Goal: Check status: Check status

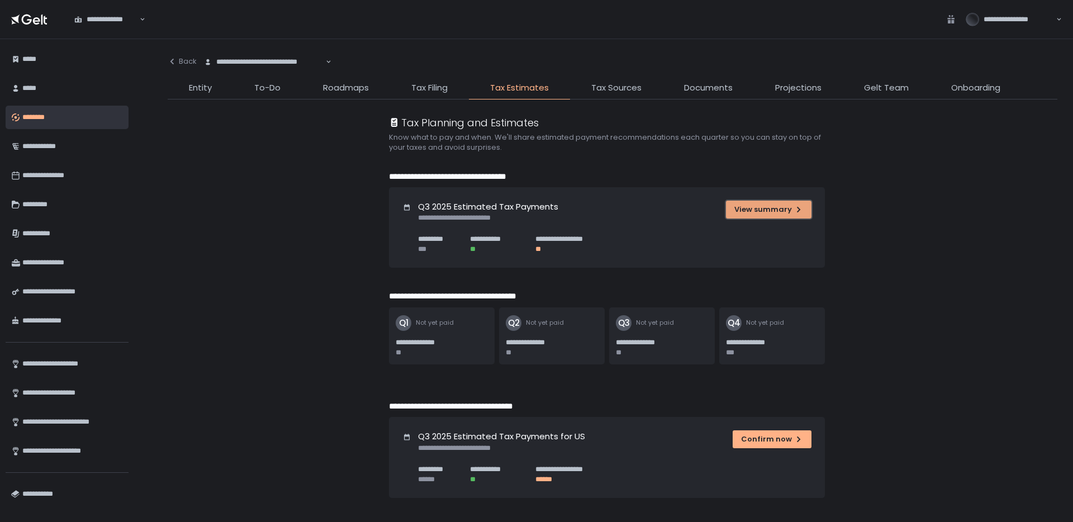
click at [790, 210] on div "View summary" at bounding box center [768, 210] width 69 height 10
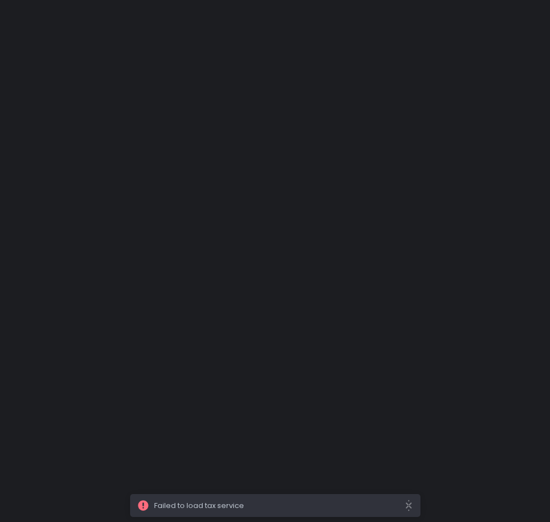
click at [172, 99] on div at bounding box center [275, 261] width 550 height 522
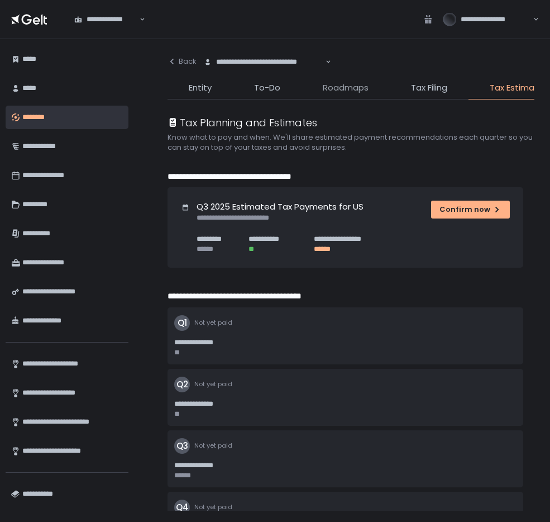
click at [354, 88] on span "Roadmaps" at bounding box center [346, 88] width 46 height 13
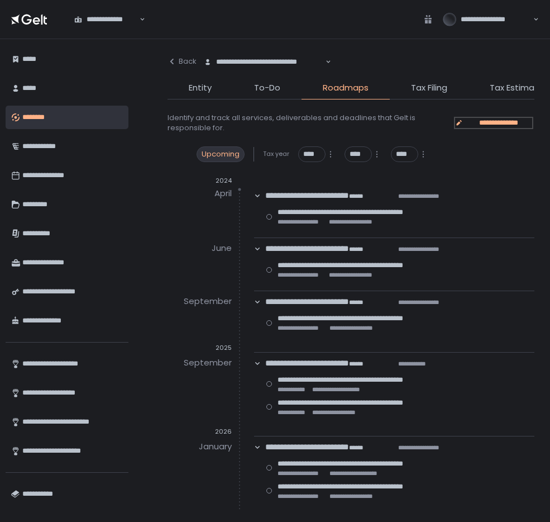
click at [475, 121] on span "**********" at bounding box center [498, 123] width 67 height 10
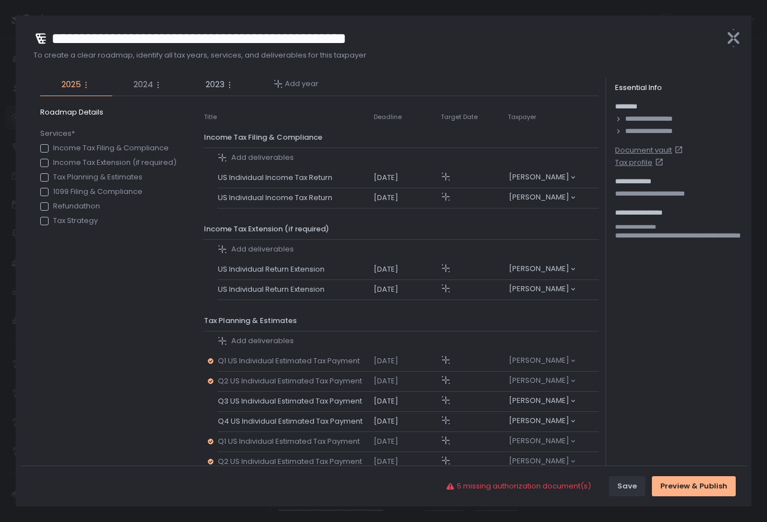
click at [143, 82] on span "2024" at bounding box center [144, 84] width 20 height 13
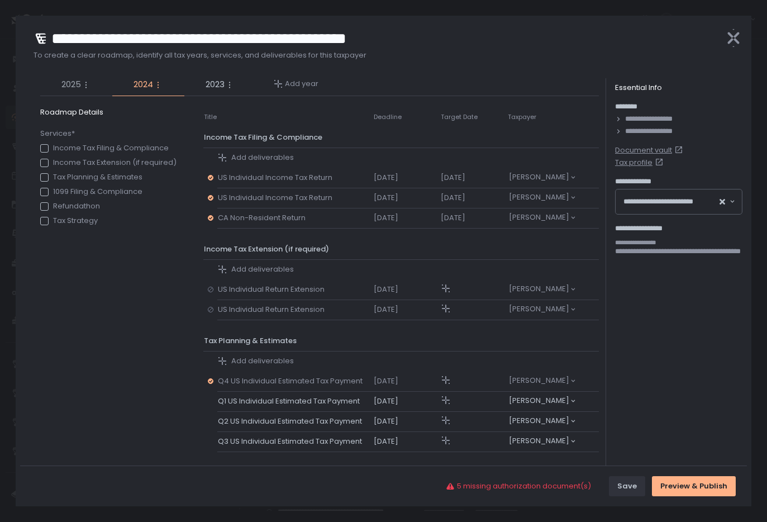
click at [66, 83] on span "2025" at bounding box center [71, 84] width 20 height 13
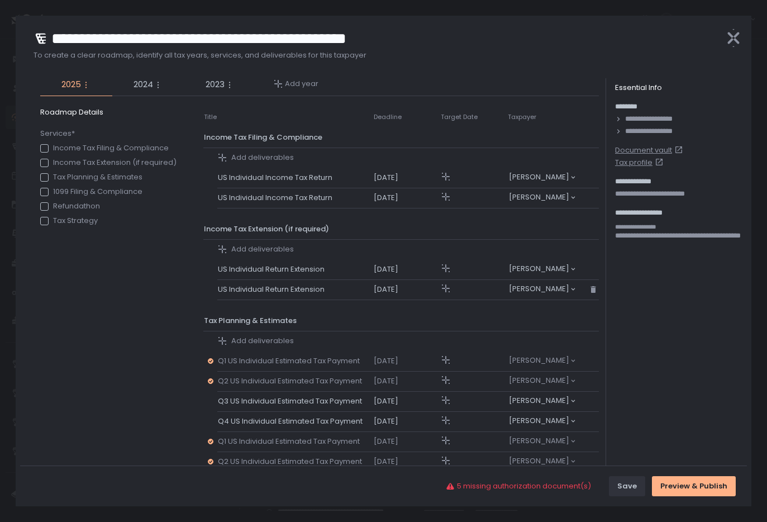
scroll to position [46, 0]
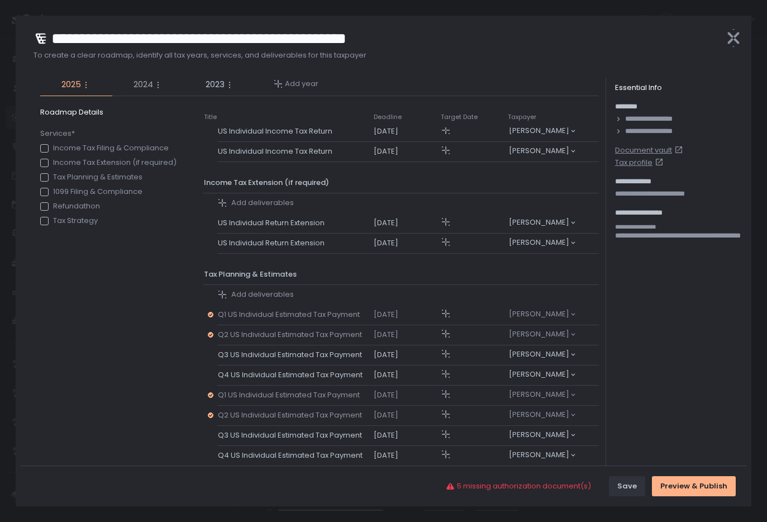
click at [140, 89] on span "2024" at bounding box center [144, 84] width 20 height 13
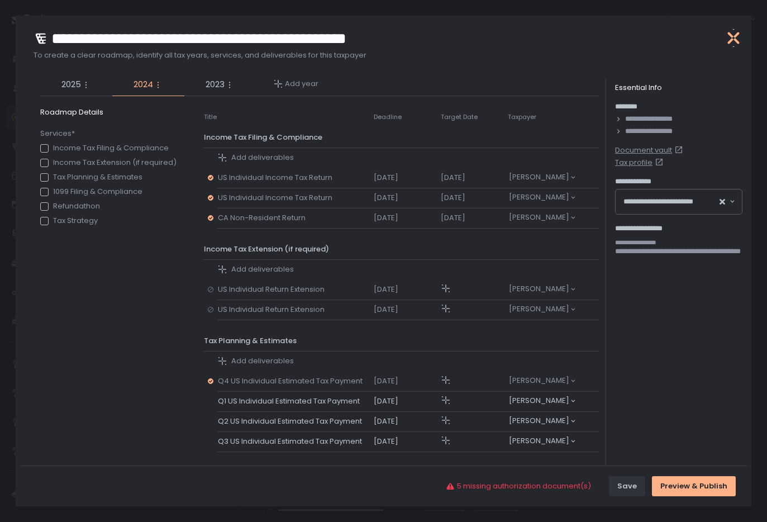
click at [736, 40] on icon "button" at bounding box center [734, 38] width 12 height 22
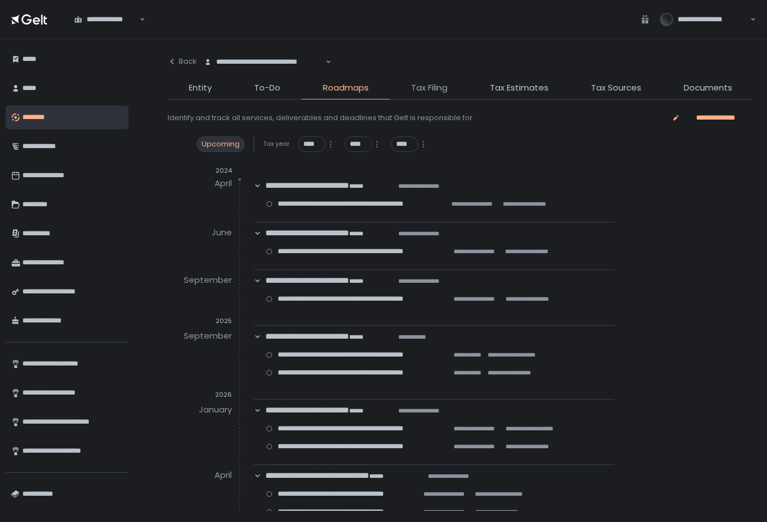
click at [429, 88] on span "Tax Filing" at bounding box center [429, 88] width 36 height 13
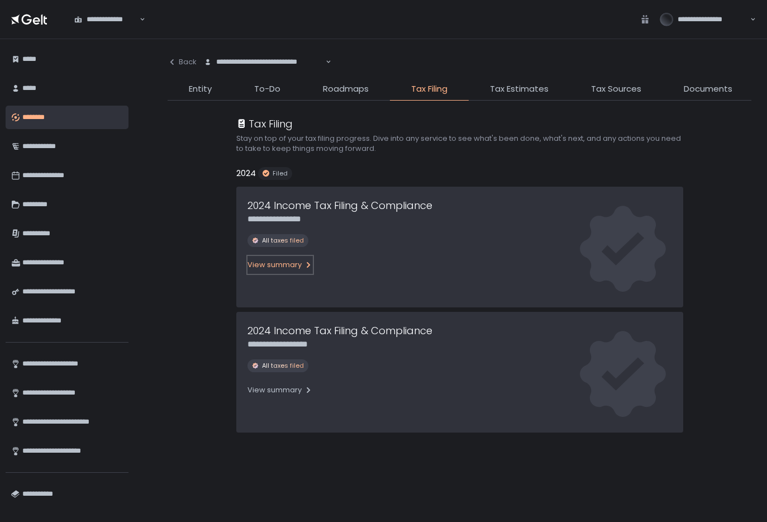
click at [286, 265] on div "View summary" at bounding box center [280, 265] width 65 height 10
click at [532, 91] on span "Tax Estimates" at bounding box center [519, 89] width 59 height 13
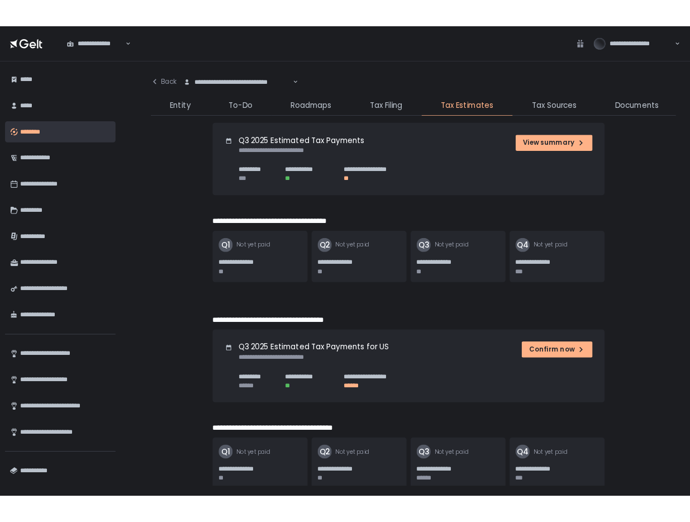
scroll to position [73, 0]
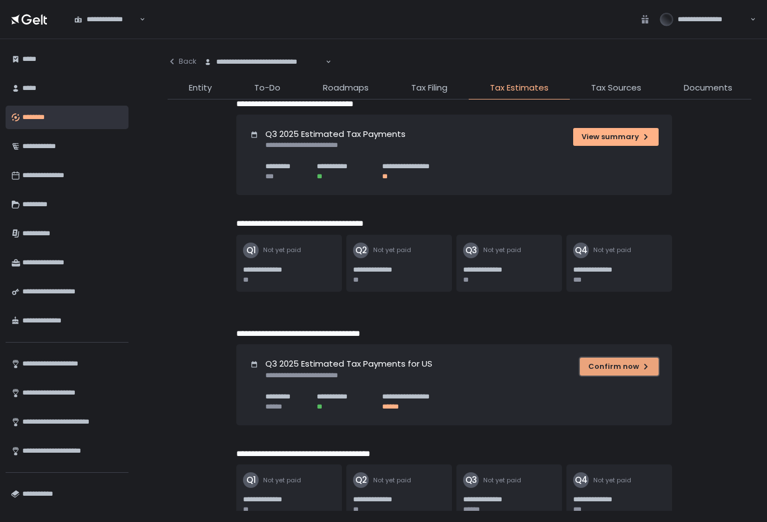
click at [625, 364] on div "Confirm now" at bounding box center [619, 367] width 62 height 10
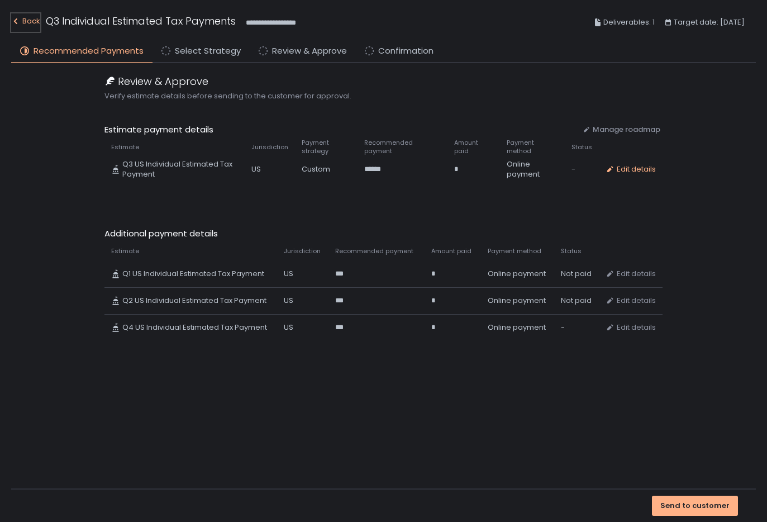
click at [23, 19] on div "Back" at bounding box center [25, 21] width 29 height 13
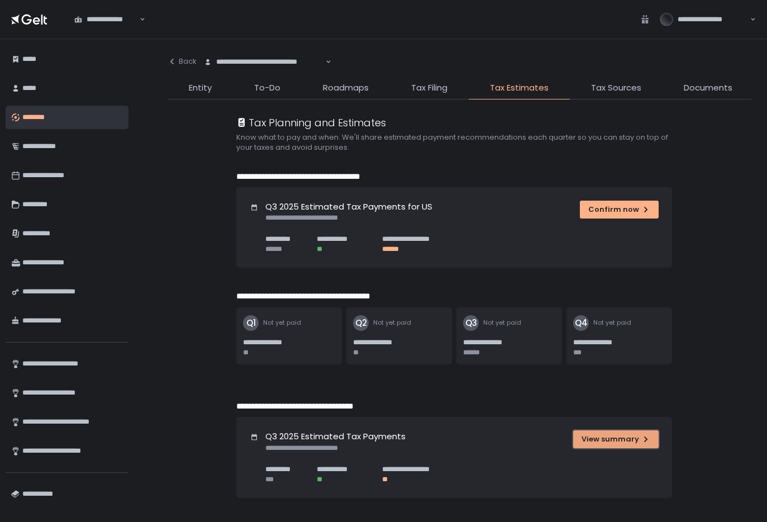
click at [618, 440] on div "View summary" at bounding box center [616, 439] width 69 height 10
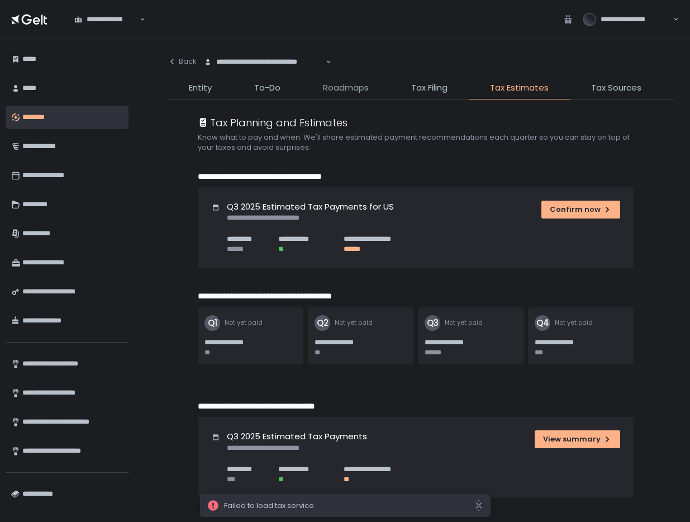
click at [350, 90] on span "Roadmaps" at bounding box center [346, 88] width 46 height 13
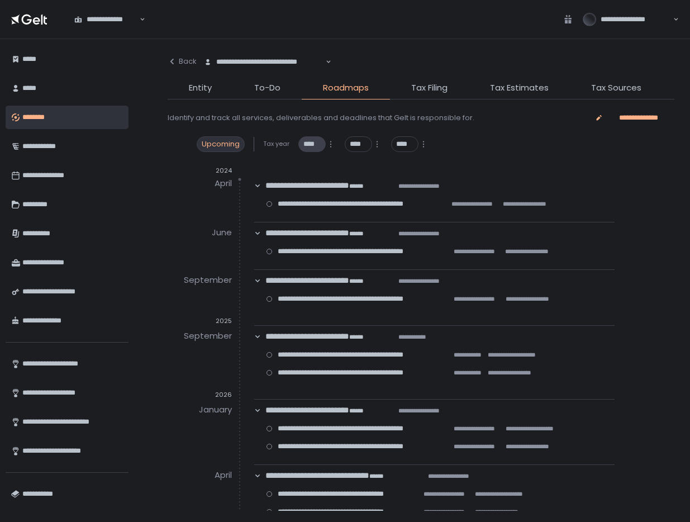
click at [303, 145] on span "****" at bounding box center [311, 144] width 17 height 10
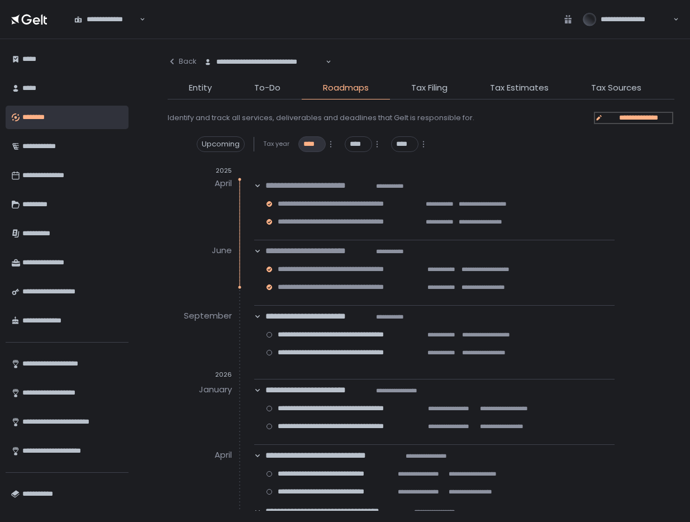
click at [626, 116] on span "**********" at bounding box center [638, 118] width 67 height 10
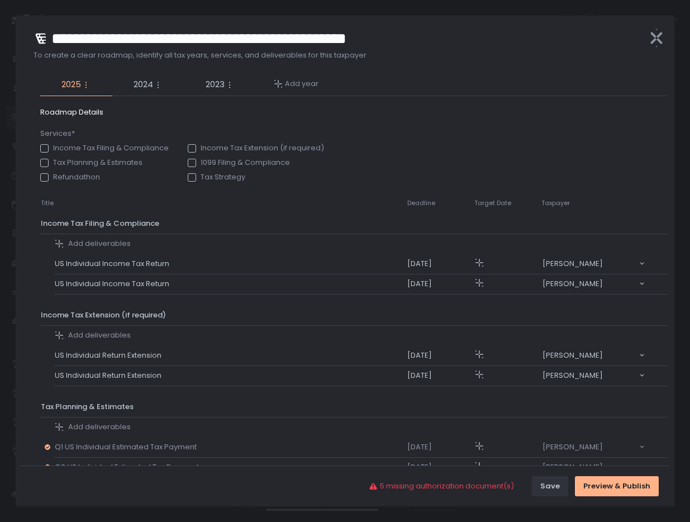
click at [686, 132] on div at bounding box center [345, 261] width 690 height 522
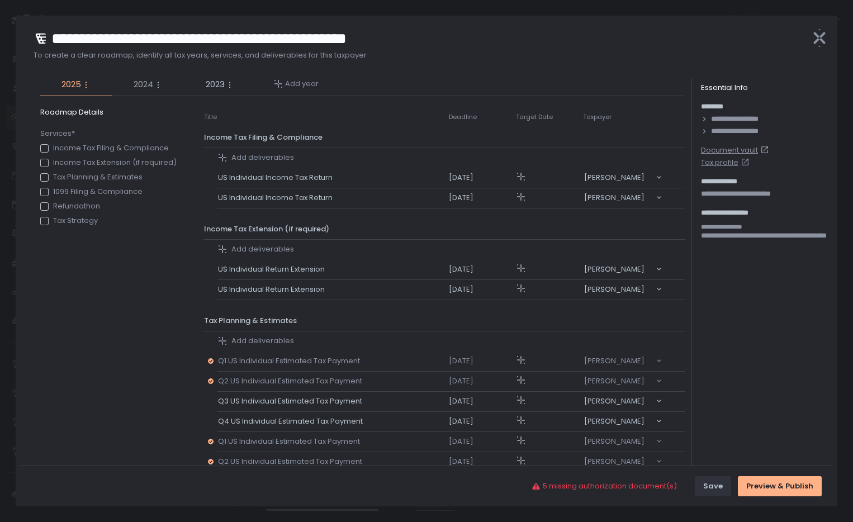
click at [141, 85] on span "2024" at bounding box center [144, 84] width 20 height 13
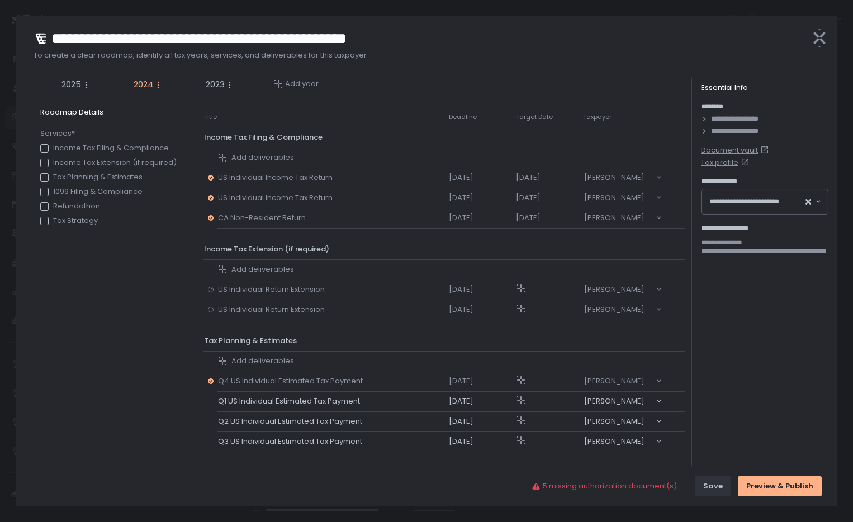
click at [58, 85] on li "2025" at bounding box center [76, 87] width 72 height 18
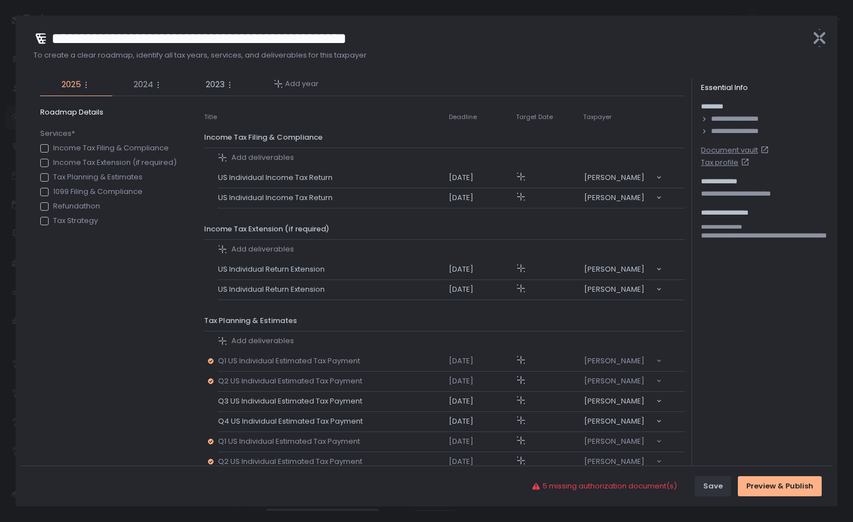
click at [139, 84] on span "2024" at bounding box center [144, 84] width 20 height 13
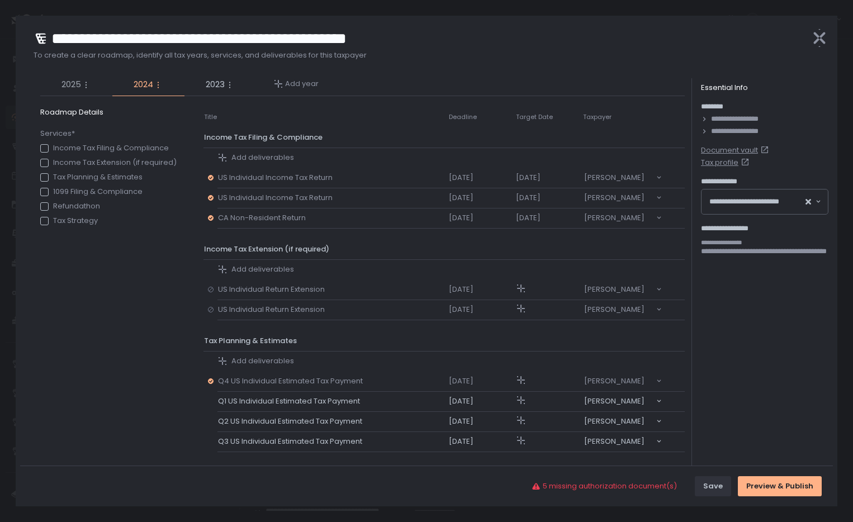
click at [64, 81] on span "2025" at bounding box center [71, 84] width 20 height 13
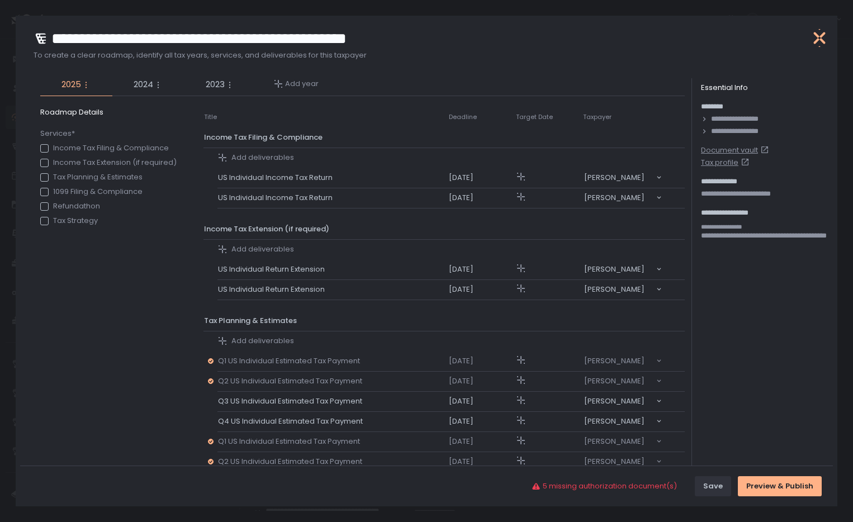
click at [815, 33] on icon "button" at bounding box center [820, 38] width 12 height 22
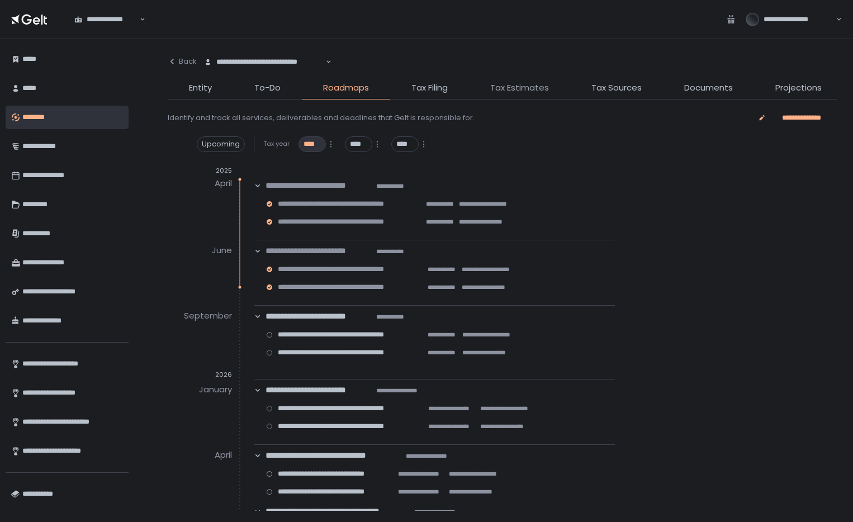
click at [521, 87] on span "Tax Estimates" at bounding box center [519, 88] width 59 height 13
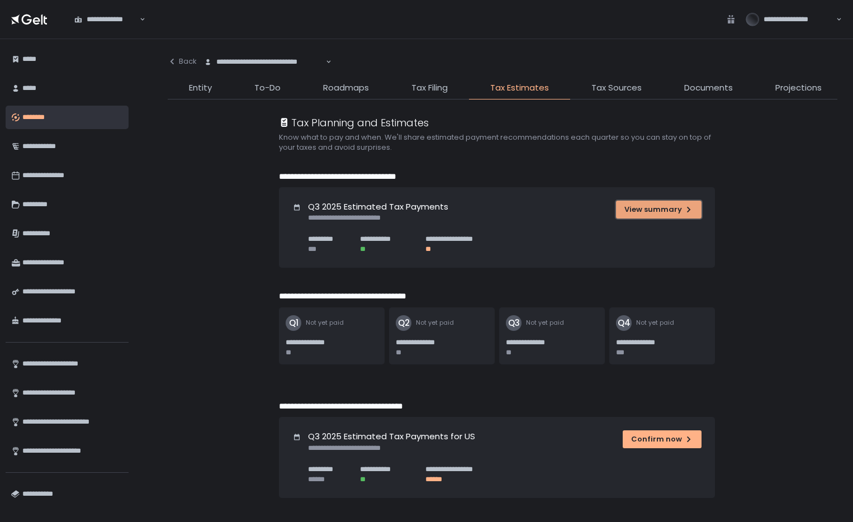
click at [647, 207] on div "View summary" at bounding box center [658, 210] width 69 height 10
click at [668, 208] on div "View summary" at bounding box center [658, 210] width 69 height 10
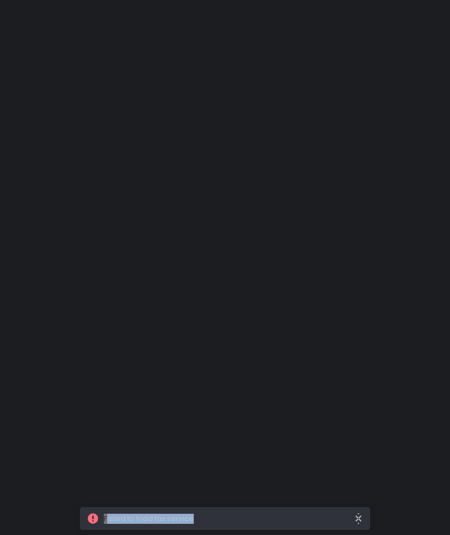
drag, startPoint x: 208, startPoint y: 520, endPoint x: 104, endPoint y: 522, distance: 103.4
click at [104, 522] on span "Failed to load tax service" at bounding box center [229, 519] width 250 height 10
copy span "Failed to load tax service"
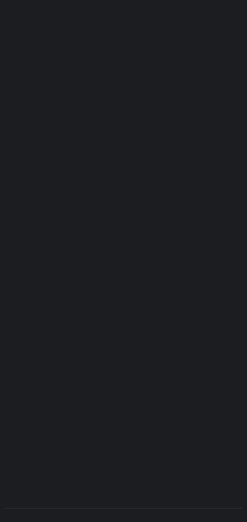
click at [199, 184] on div at bounding box center [123, 254] width 247 height 508
